Goal: Task Accomplishment & Management: Use online tool/utility

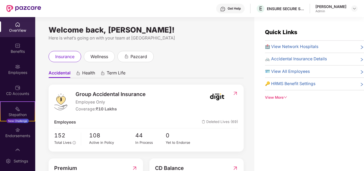
scroll to position [42, 0]
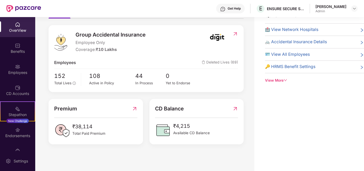
click at [183, 124] on span "₹4,215" at bounding box center [191, 126] width 37 height 8
click at [161, 130] on img at bounding box center [163, 130] width 16 height 16
click at [234, 109] on img at bounding box center [235, 109] width 6 height 8
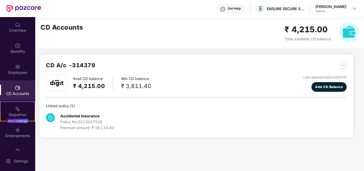
scroll to position [0, 0]
click at [86, 85] on h2 "₹ 4,215.00" at bounding box center [89, 86] width 32 height 9
click at [88, 81] on div "Avail CD balance ₹ 4,215.00" at bounding box center [93, 83] width 40 height 15
click at [88, 79] on div "Avail CD balance ₹ 4,215.00" at bounding box center [93, 83] width 40 height 15
click at [57, 84] on img at bounding box center [56, 83] width 13 height 7
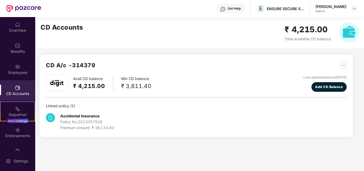
click at [86, 84] on h2 "₹ 4,215.00" at bounding box center [89, 86] width 32 height 9
click at [125, 84] on div "₹ 3,811.40" at bounding box center [136, 86] width 30 height 9
click at [133, 86] on div "₹ 3,811.40" at bounding box center [136, 86] width 30 height 9
click at [339, 32] on img at bounding box center [349, 32] width 20 height 20
click at [316, 31] on h2 "₹ 4,215.00" at bounding box center [307, 29] width 46 height 13
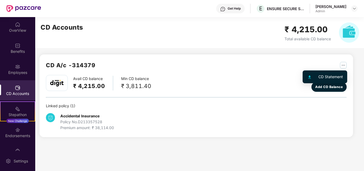
click at [342, 65] on img "button" at bounding box center [343, 65] width 7 height 7
click at [309, 56] on div "CD A/c - 314379 Avail CD balance ₹ 4,215.00 Min CD balance ₹ 3,811.40 Last upda…" at bounding box center [195, 95] width 313 height 83
click at [307, 28] on h2 "₹ 4,215.00" at bounding box center [307, 29] width 46 height 13
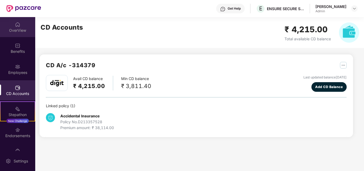
click at [15, 25] on img at bounding box center [17, 24] width 5 height 5
